Goal: Find specific page/section: Find specific page/section

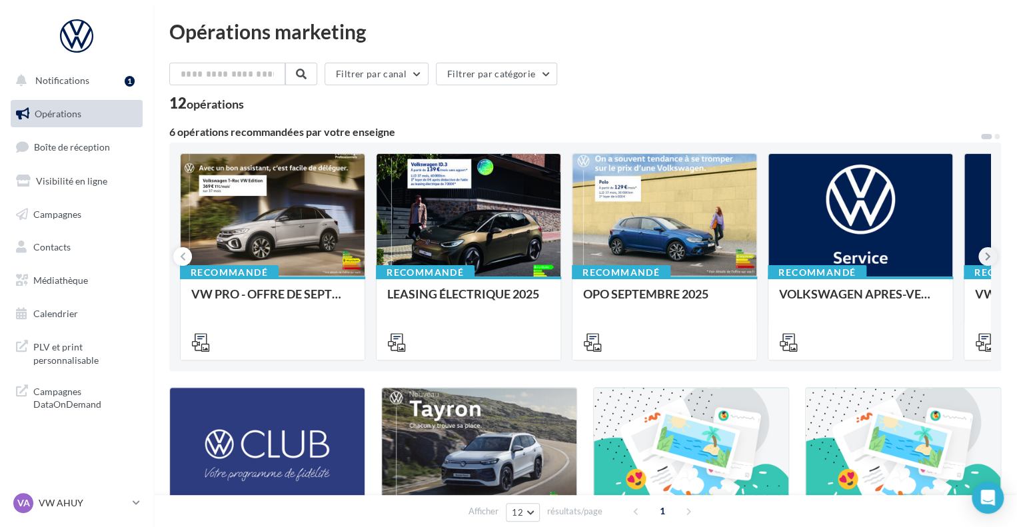
click at [991, 259] on button at bounding box center [988, 256] width 19 height 19
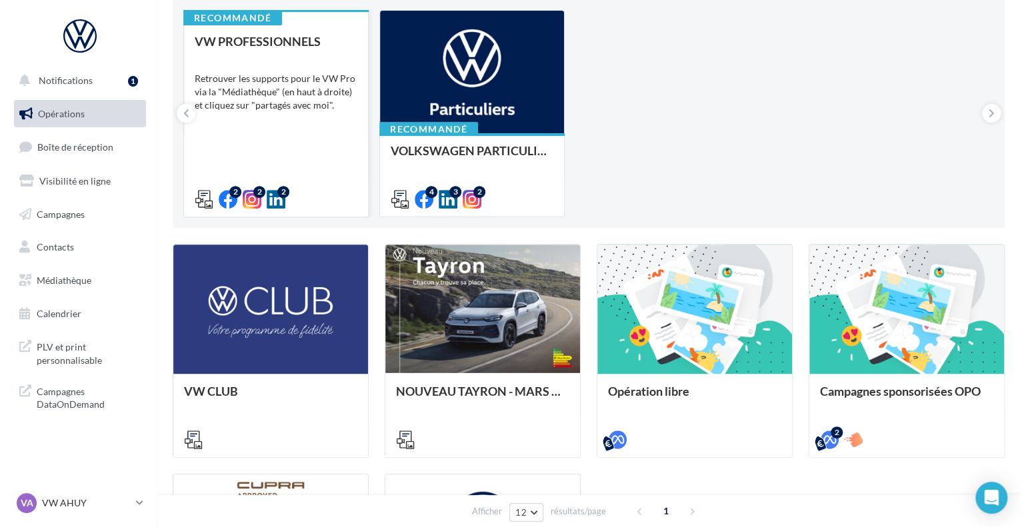
scroll to position [26, 0]
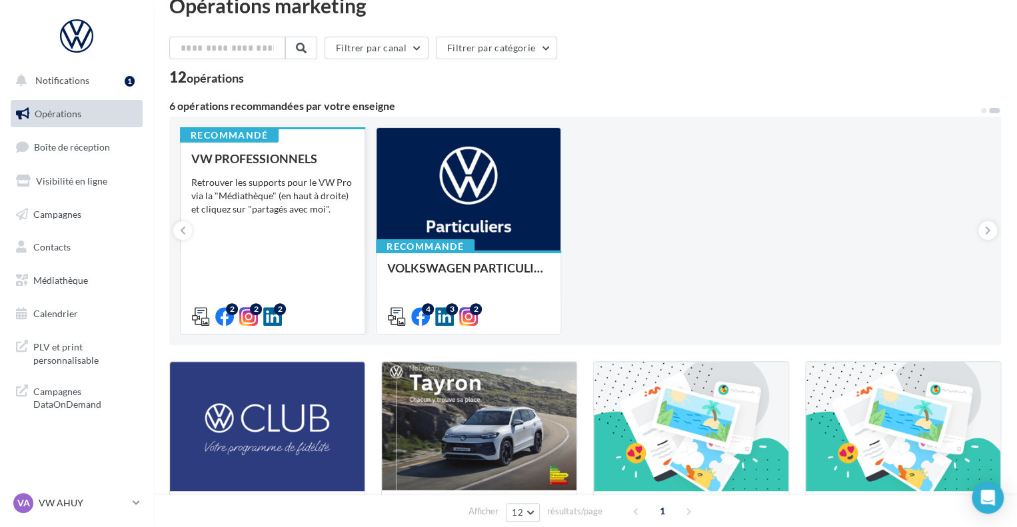
click at [235, 193] on div "Retrouver les supports pour le VW Pro via la "Médiathèque" (en haut à droite) e…" at bounding box center [272, 196] width 163 height 40
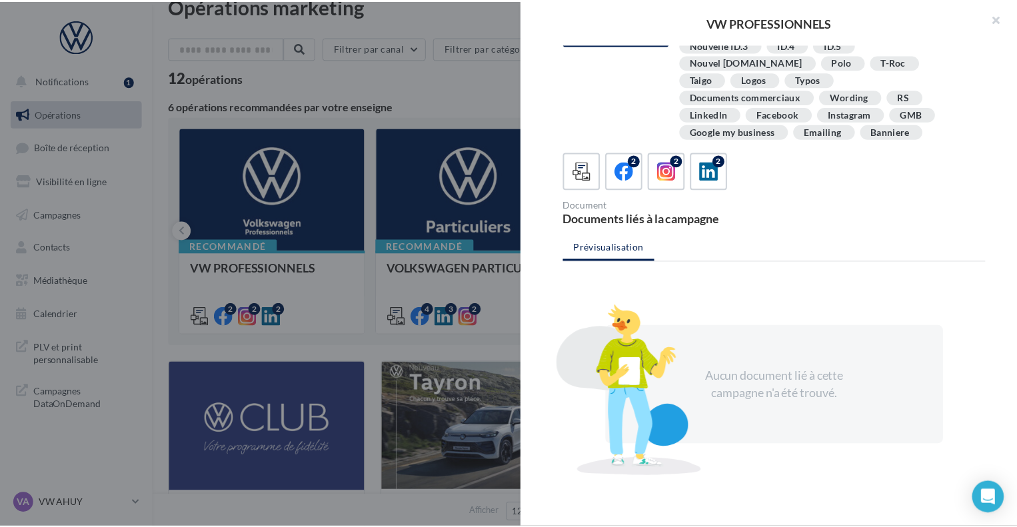
scroll to position [0, 0]
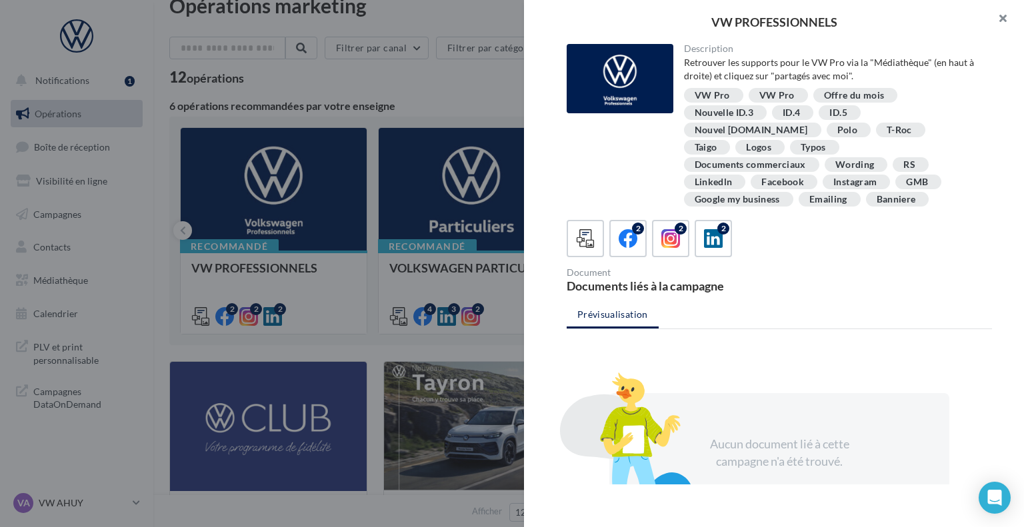
click at [1002, 17] on button "button" at bounding box center [997, 20] width 53 height 40
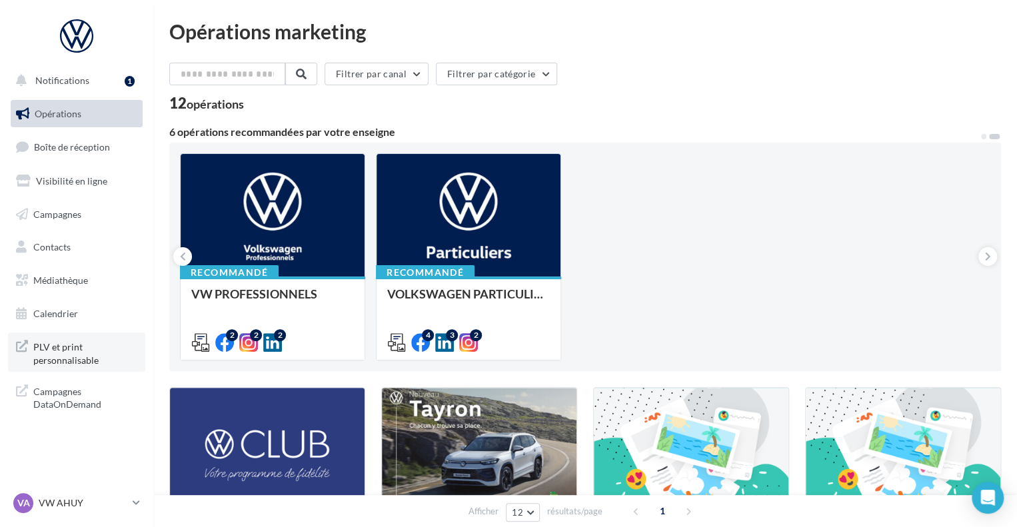
click at [17, 345] on icon at bounding box center [22, 352] width 12 height 29
click at [57, 277] on span "Médiathèque" at bounding box center [60, 280] width 55 height 11
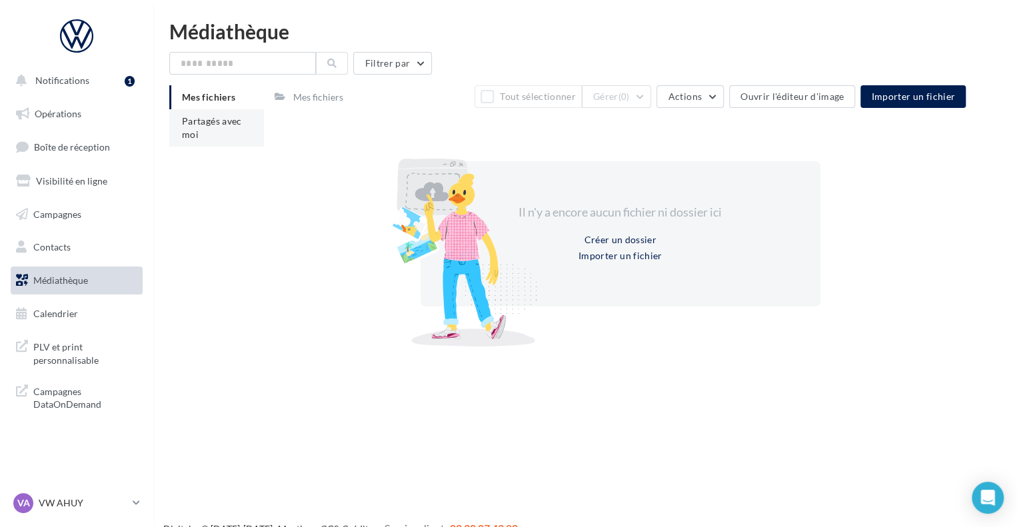
click at [211, 122] on span "Partagés avec moi" at bounding box center [212, 127] width 60 height 25
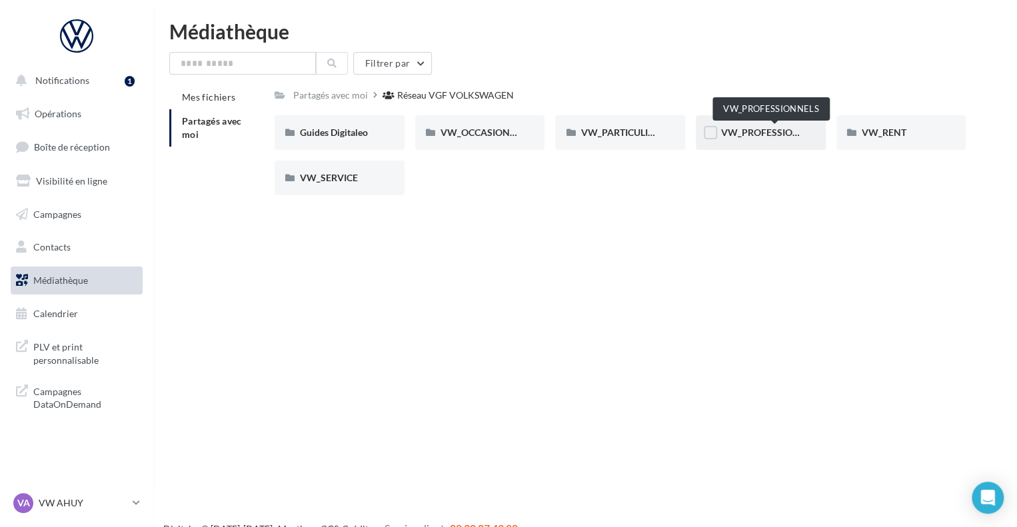
click at [761, 135] on span "VW_PROFESSIONNELS" at bounding box center [771, 132] width 101 height 11
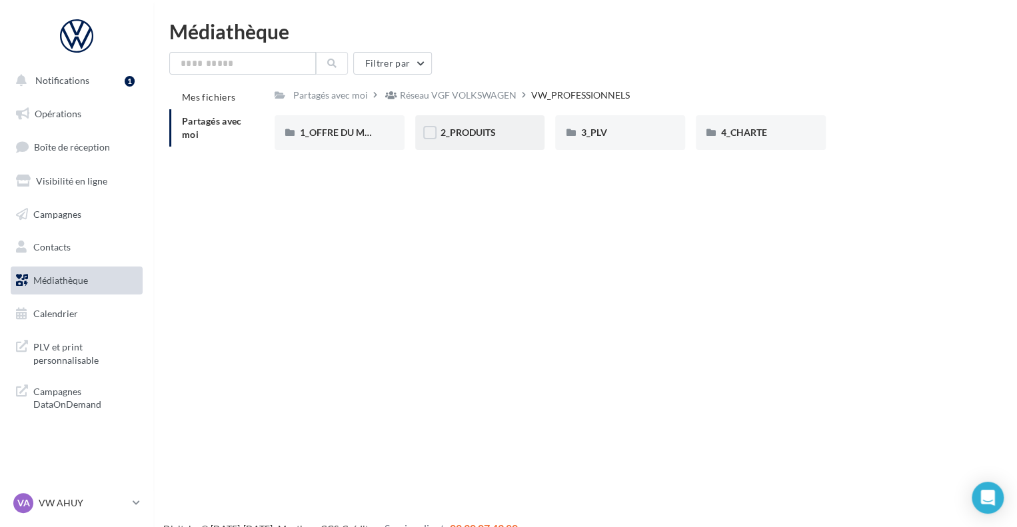
click at [495, 138] on span "2_PRODUITS" at bounding box center [468, 132] width 55 height 11
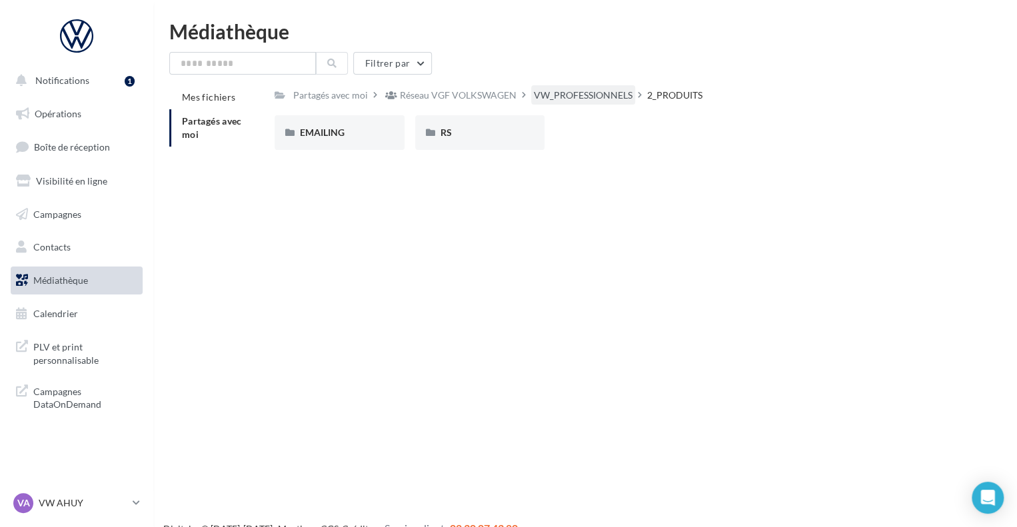
click at [582, 90] on div "VW_PROFESSIONNELS" at bounding box center [583, 95] width 99 height 13
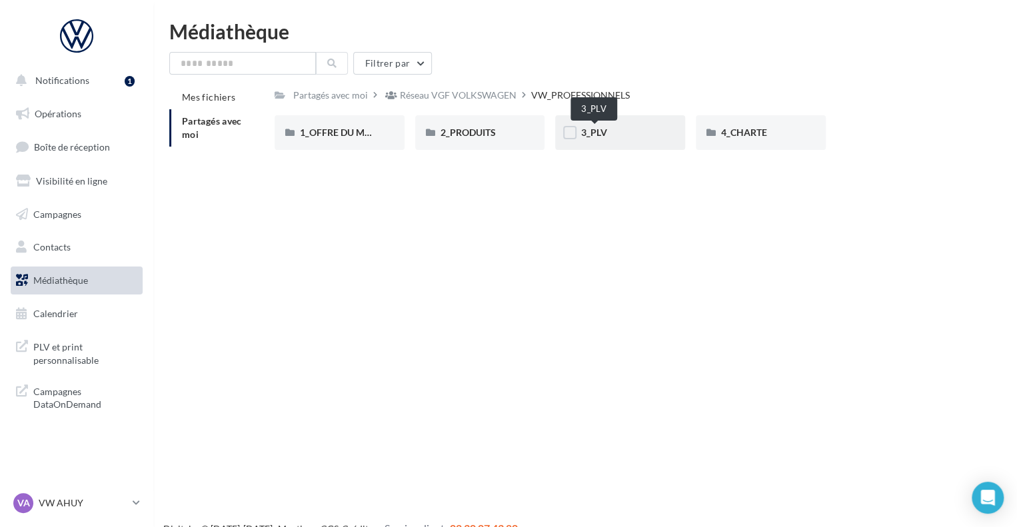
click at [599, 137] on span "3_PLV" at bounding box center [594, 132] width 26 height 11
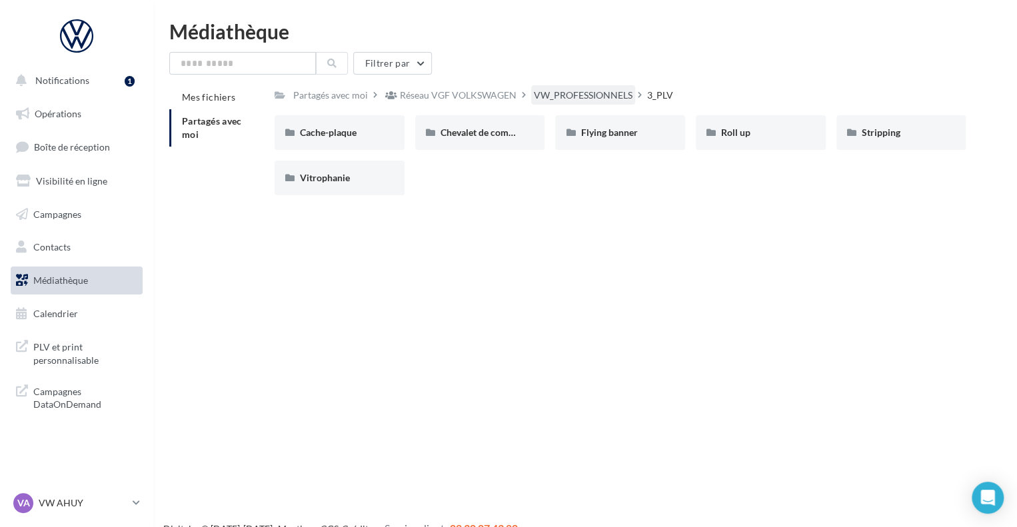
click at [589, 101] on div "VW_PROFESSIONNELS" at bounding box center [583, 95] width 99 height 13
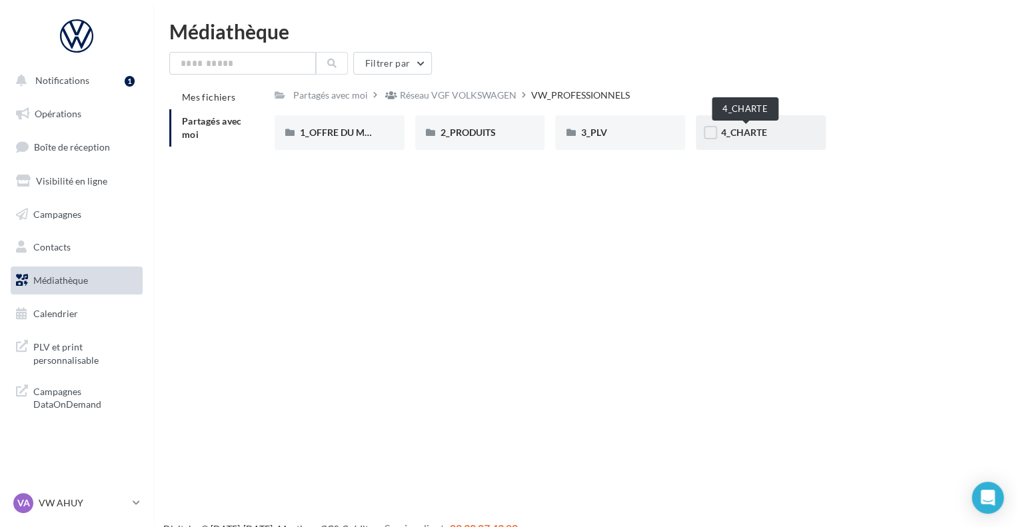
click at [752, 129] on span "4_CHARTE" at bounding box center [744, 132] width 46 height 11
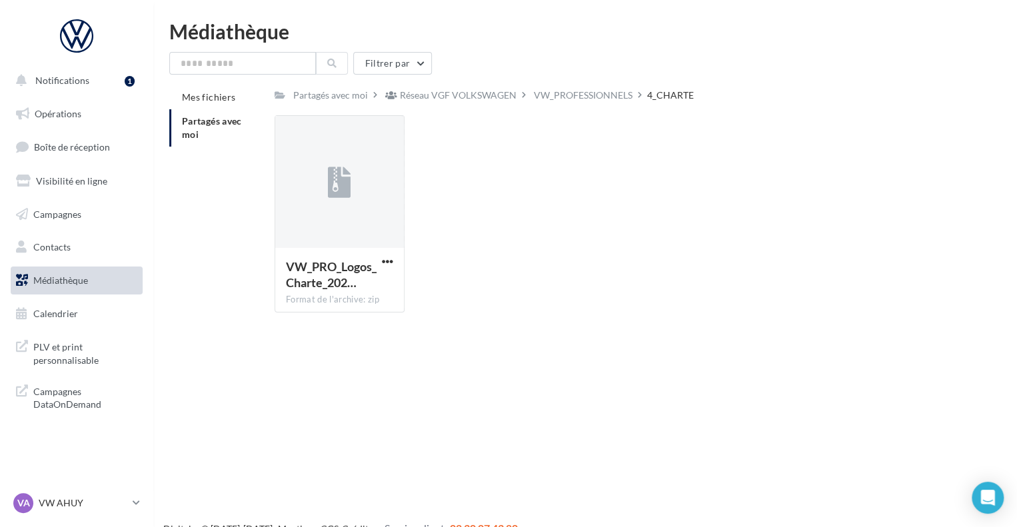
click at [609, 87] on div "VW_PROFESSIONNELS" at bounding box center [583, 94] width 104 height 19
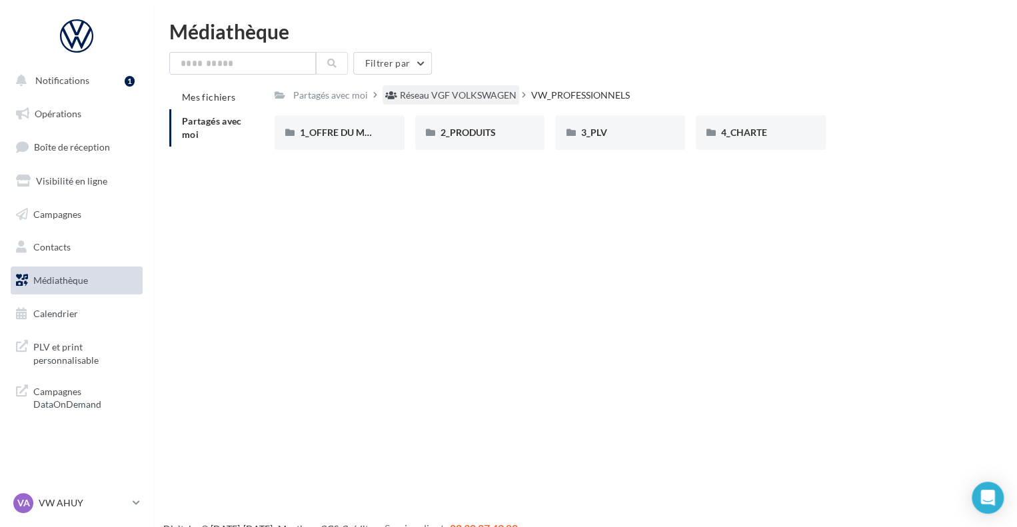
click at [459, 90] on div "Réseau VGF VOLKSWAGEN" at bounding box center [458, 95] width 117 height 13
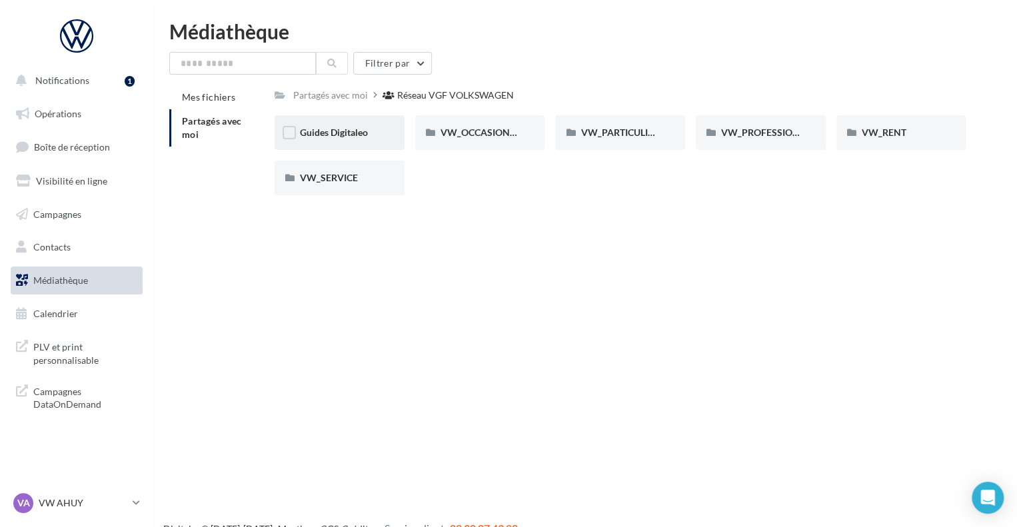
click at [325, 124] on div "Guides Digitaleo" at bounding box center [340, 132] width 130 height 35
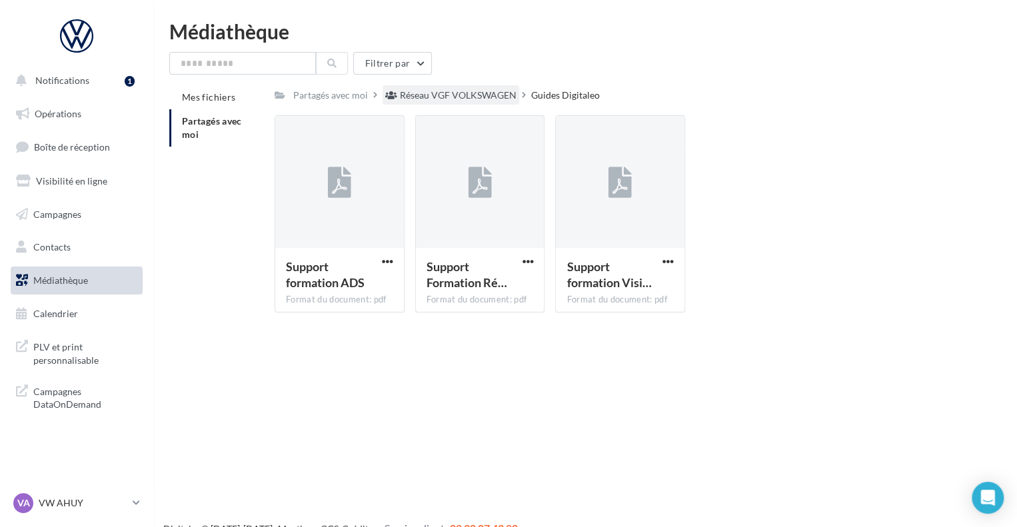
click at [491, 95] on div "Réseau VGF VOLKSWAGEN" at bounding box center [458, 95] width 117 height 13
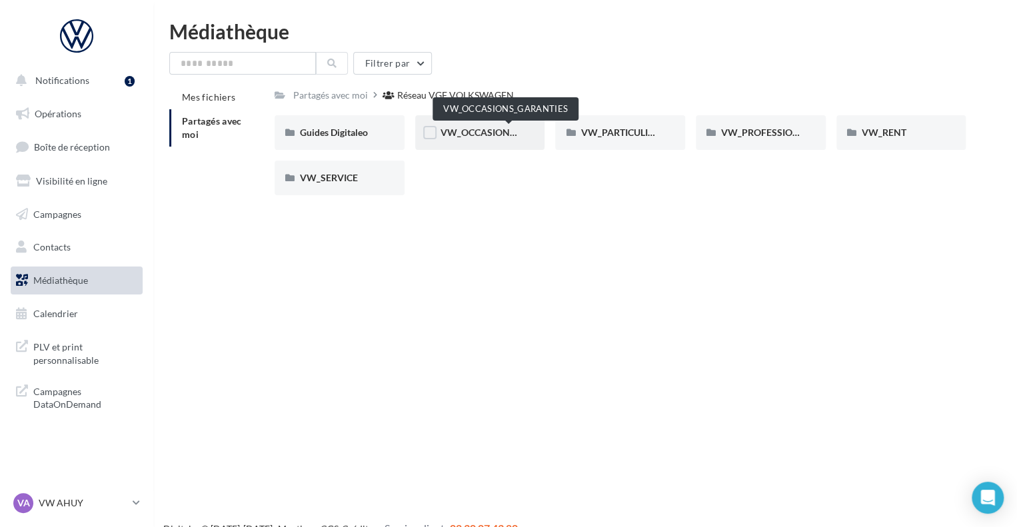
click at [475, 133] on span "VW_OCCASIONS_GARANTIES" at bounding box center [506, 132] width 131 height 11
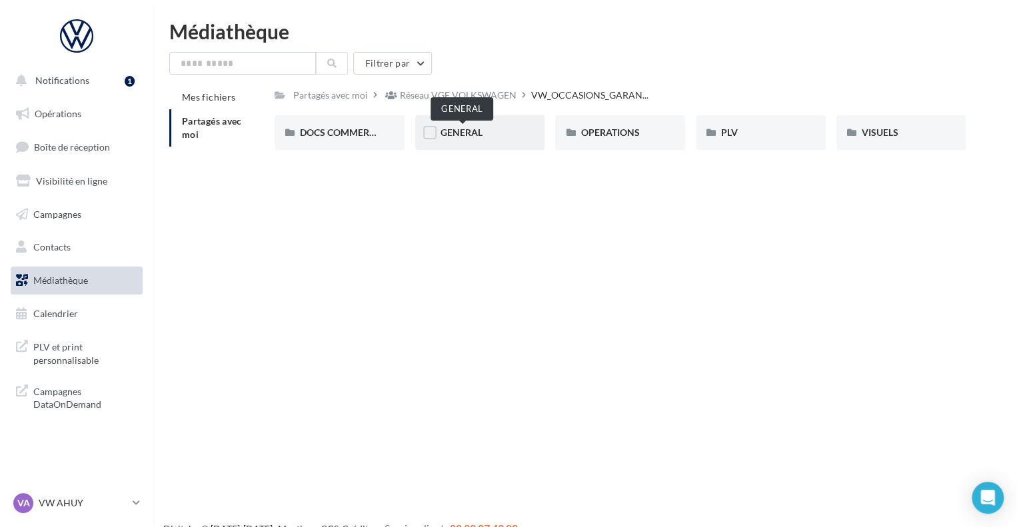
click at [474, 139] on div "GENERAL" at bounding box center [480, 132] width 79 height 13
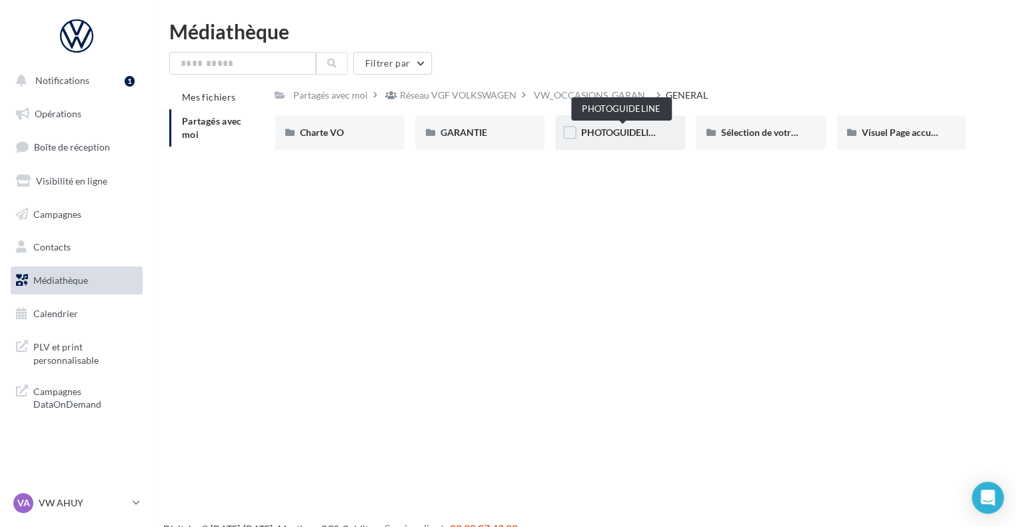
click at [607, 137] on span "PHOTOGUIDELINE" at bounding box center [621, 132] width 80 height 11
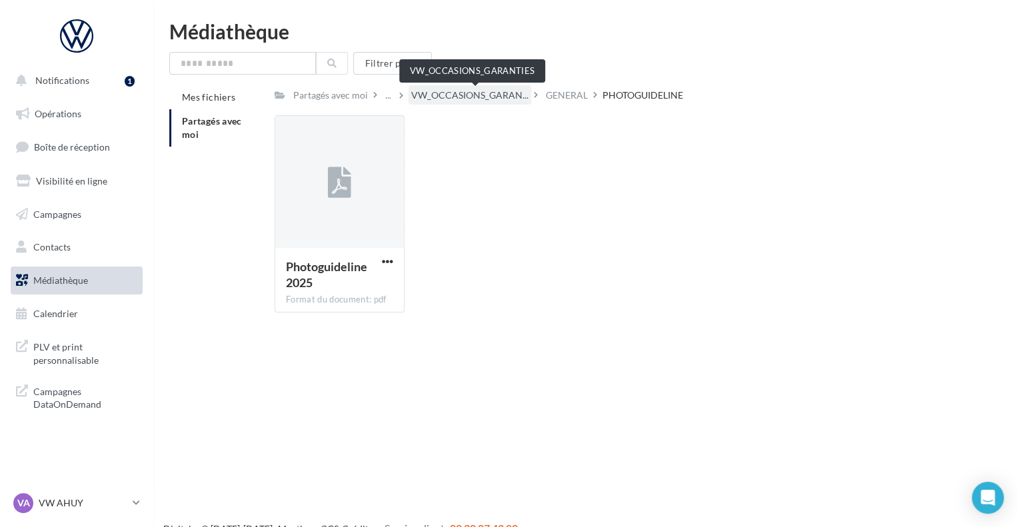
click at [496, 97] on span "VW_OCCASIONS_GARAN..." at bounding box center [469, 95] width 117 height 13
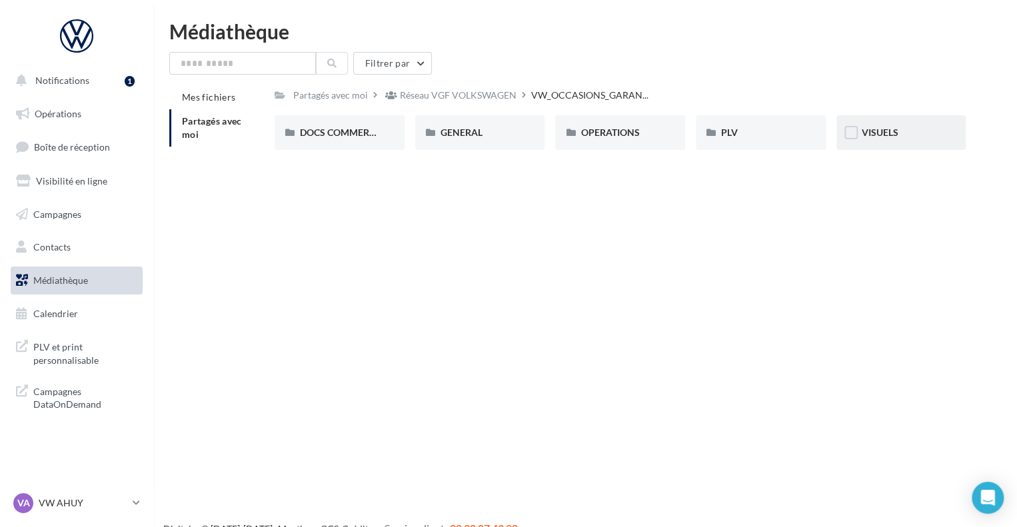
click at [901, 145] on div "VISUELS" at bounding box center [902, 132] width 130 height 35
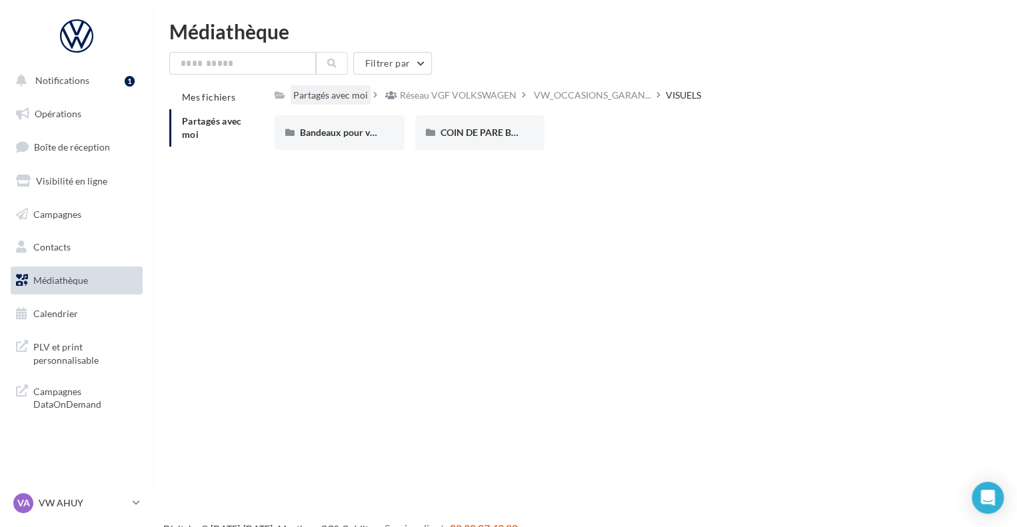
click at [307, 97] on div "Partagés avec moi" at bounding box center [330, 95] width 75 height 13
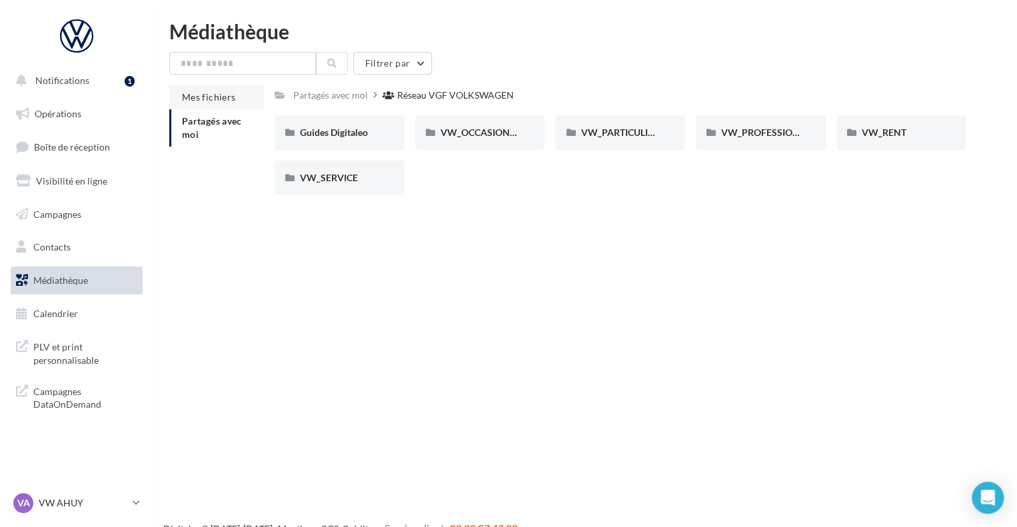
click at [203, 97] on span "Mes fichiers" at bounding box center [208, 96] width 53 height 11
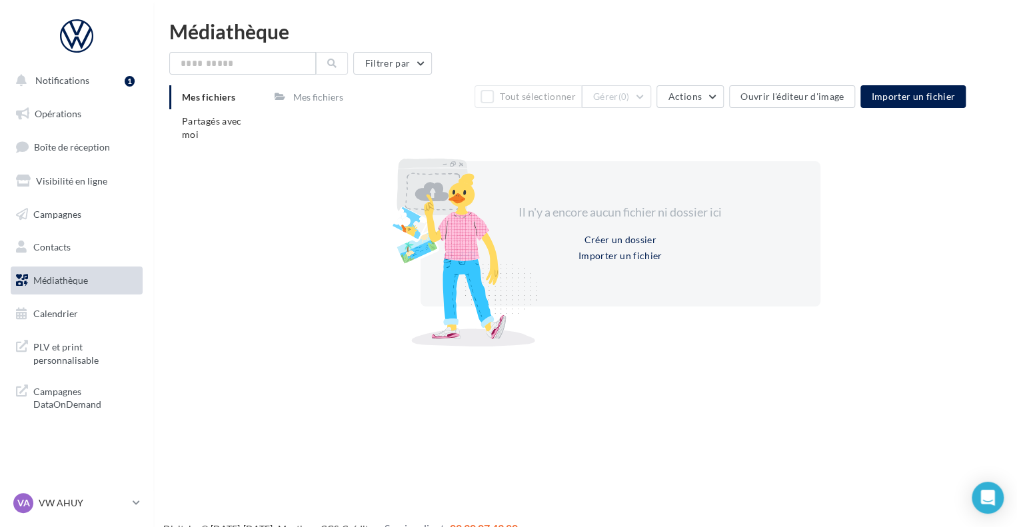
click at [329, 87] on div "Mes fichiers" at bounding box center [318, 96] width 55 height 19
click at [322, 95] on div "Mes fichiers" at bounding box center [318, 97] width 50 height 13
click at [310, 96] on div "Mes fichiers" at bounding box center [318, 97] width 50 height 13
click at [219, 130] on li "Partagés avec moi" at bounding box center [216, 127] width 95 height 37
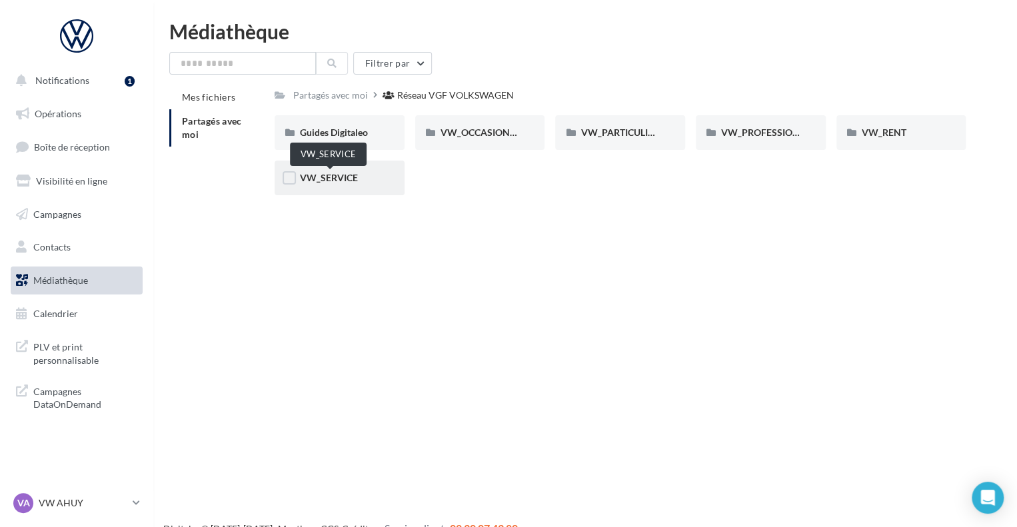
click at [329, 173] on span "VW_SERVICE" at bounding box center [329, 177] width 58 height 11
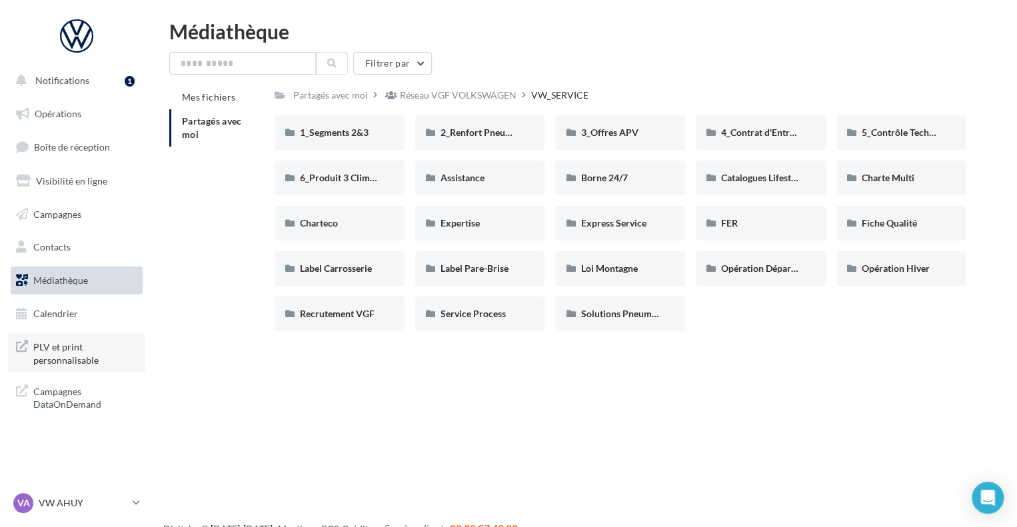
click at [71, 360] on span "PLV et print personnalisable" at bounding box center [85, 352] width 104 height 29
